Goal: Find specific page/section: Find specific page/section

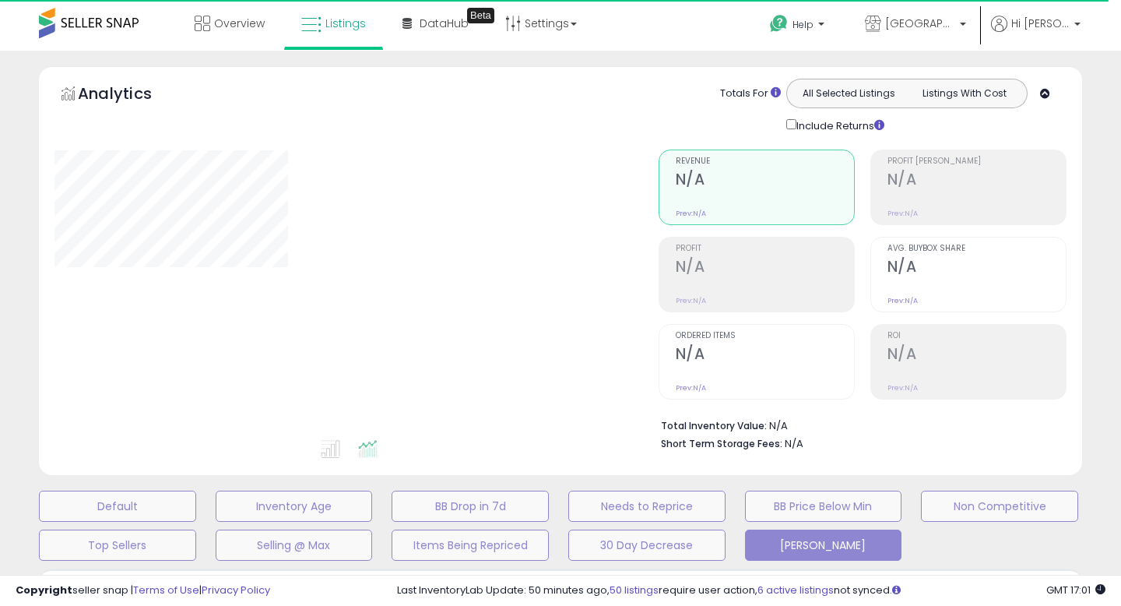
type input "**********"
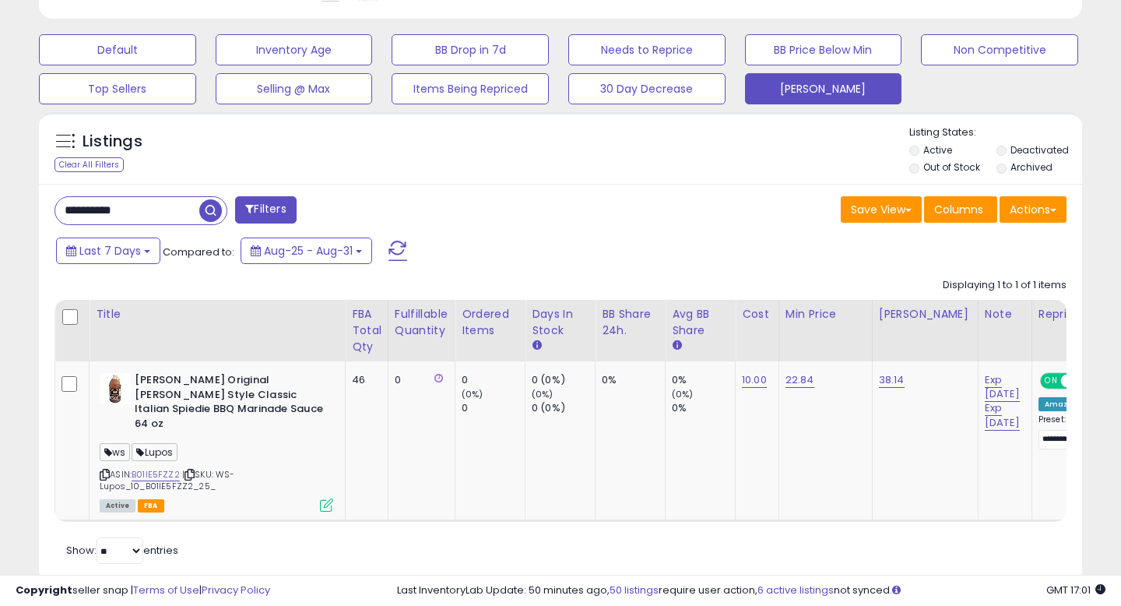
scroll to position [478, 0]
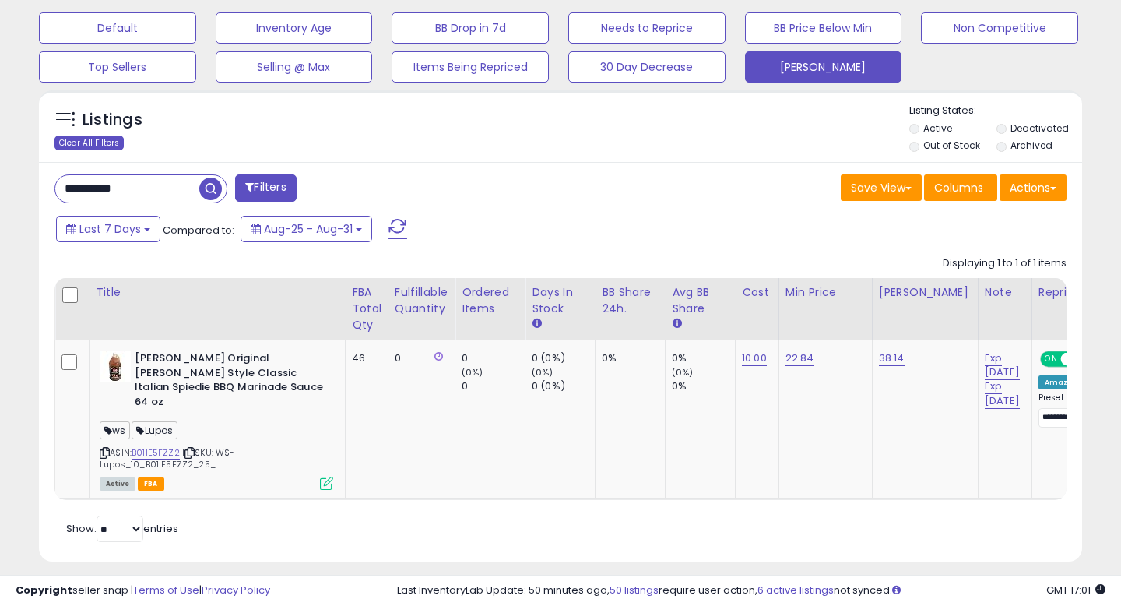
click at [101, 135] on div "Clear All Filters" at bounding box center [88, 142] width 69 height 15
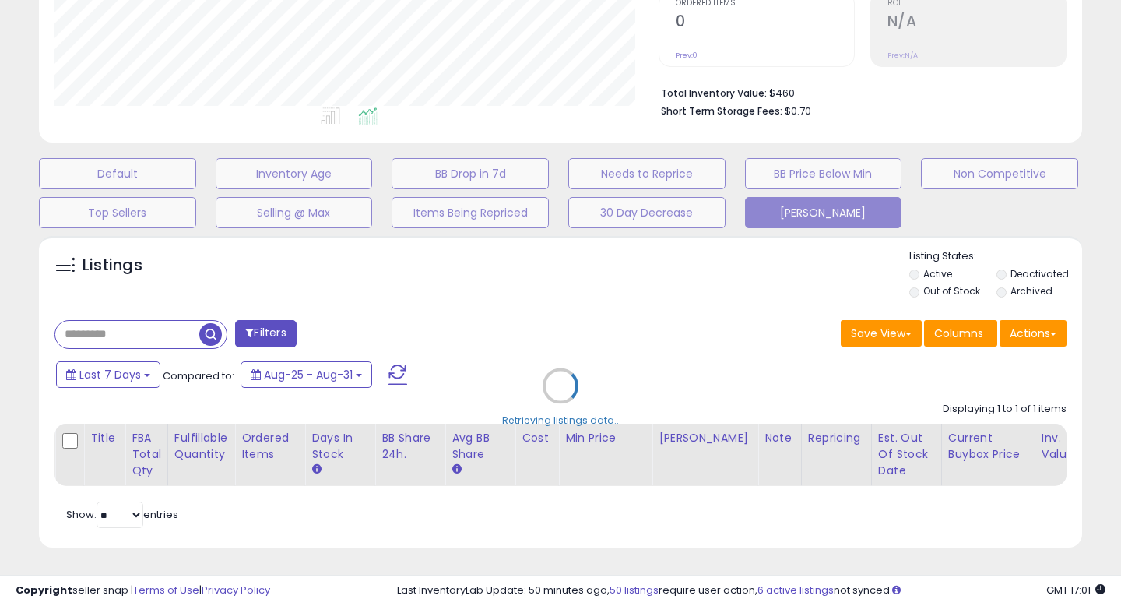
scroll to position [332, 0]
click at [270, 329] on div "Retrieving listings data.." at bounding box center [560, 397] width 1066 height 339
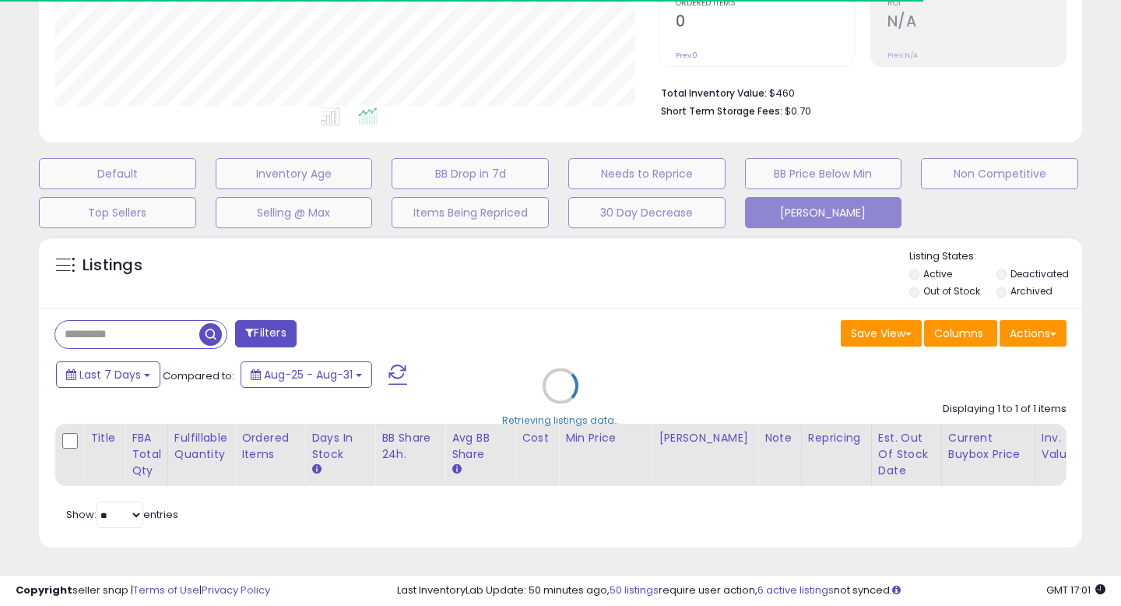
select select "*"
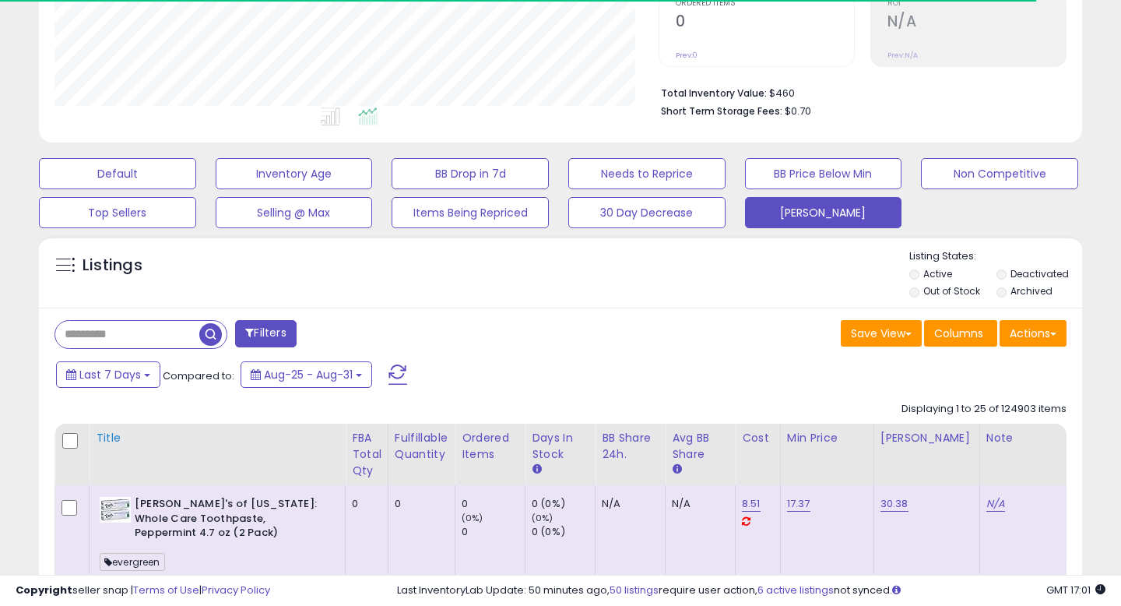
scroll to position [478, 0]
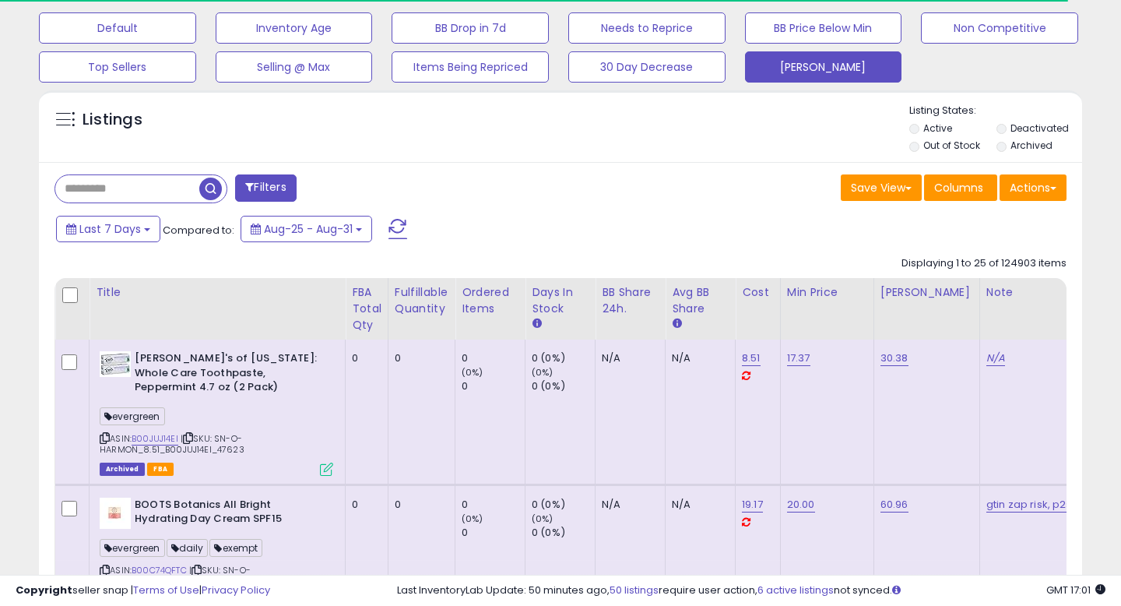
click at [283, 175] on button "Filters" at bounding box center [265, 187] width 61 height 27
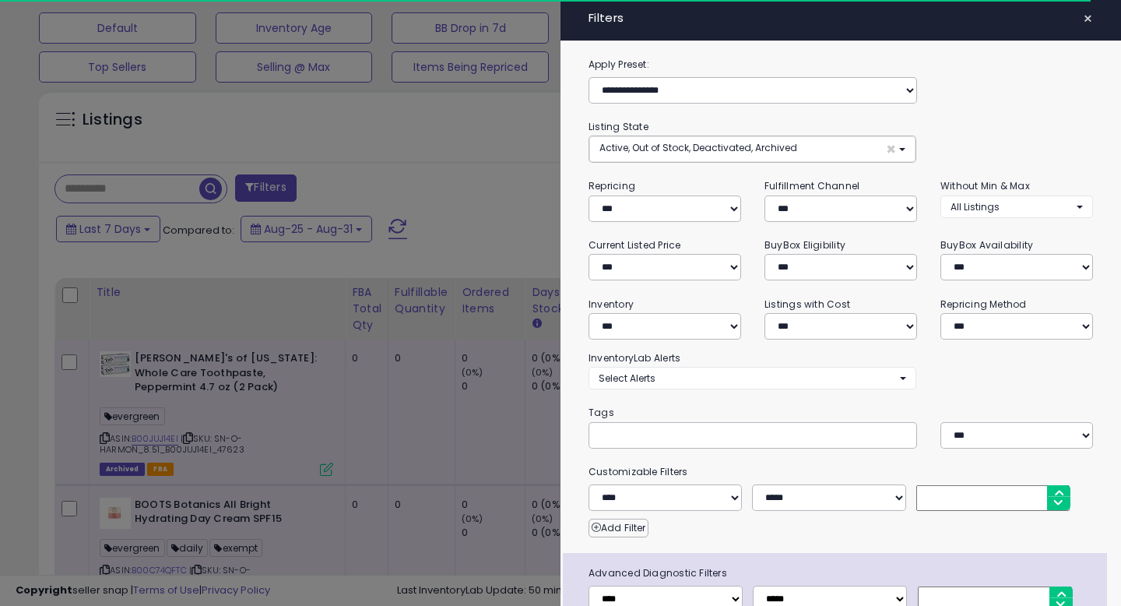
click at [703, 437] on input "text" at bounding box center [716, 435] width 234 height 16
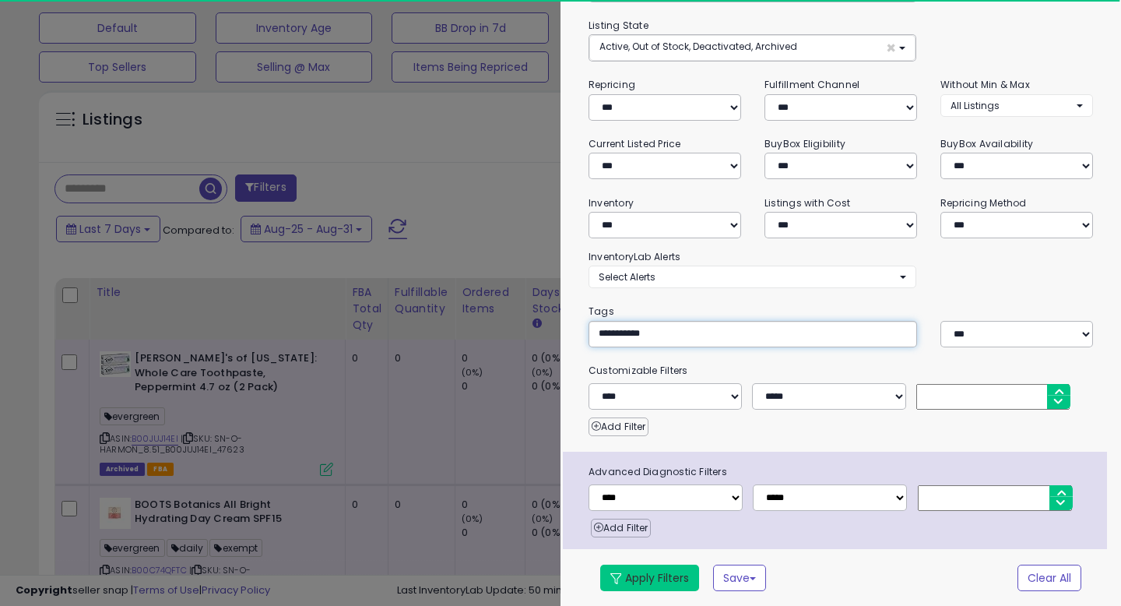
type input "**********"
click at [666, 576] on button "Apply Filters" at bounding box center [649, 577] width 99 height 26
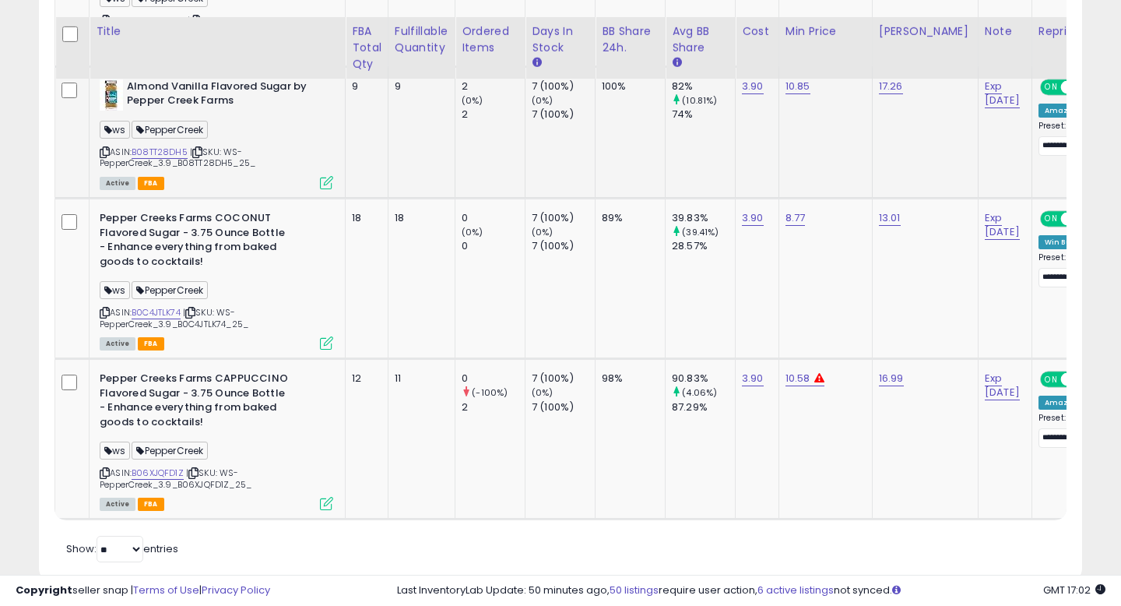
scroll to position [2128, 0]
